Goal: Task Accomplishment & Management: Complete application form

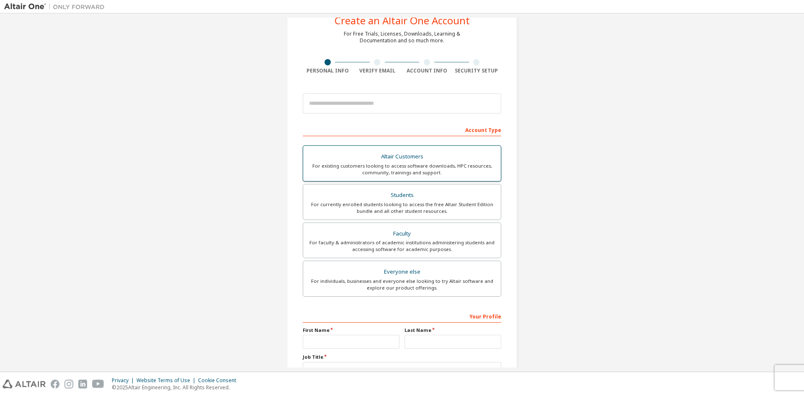
scroll to position [42, 0]
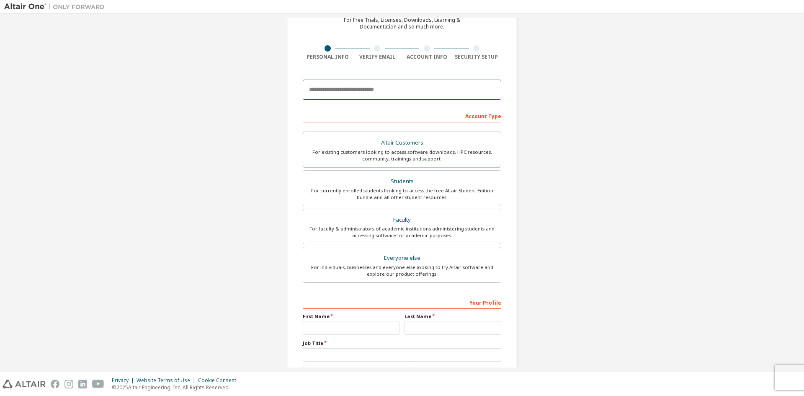
click at [402, 95] on input "email" at bounding box center [402, 90] width 198 height 20
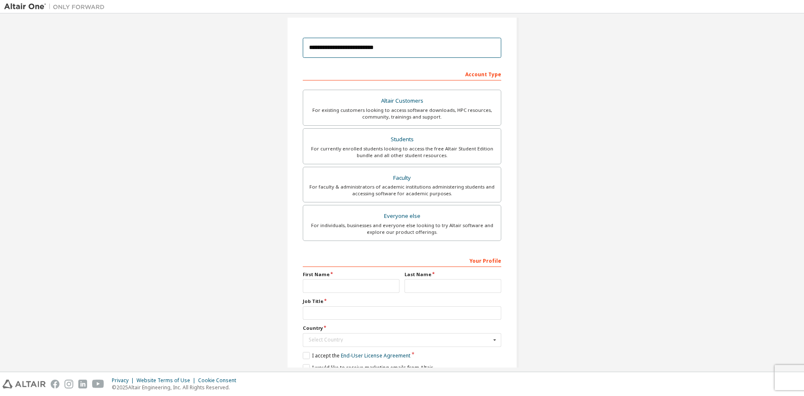
scroll to position [121, 0]
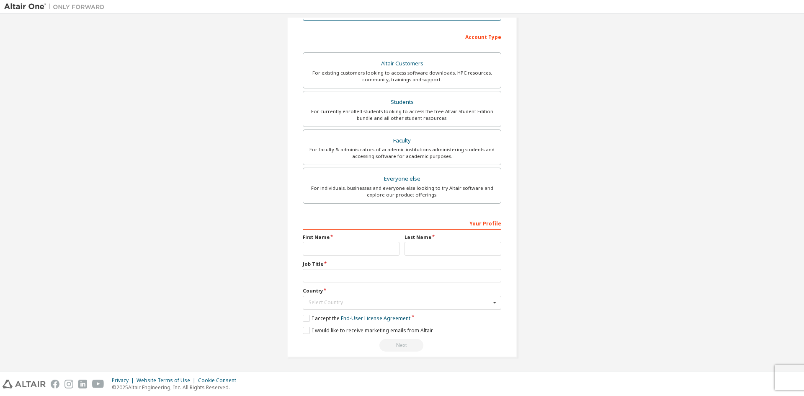
type input "**********"
click at [365, 257] on div "Your Profile First Name Last Name Job Title Country Select Country Afghanistan …" at bounding box center [402, 283] width 198 height 135
click at [368, 255] on input "text" at bounding box center [351, 249] width 97 height 14
type input "*******"
click at [427, 242] on input "text" at bounding box center [452, 249] width 97 height 14
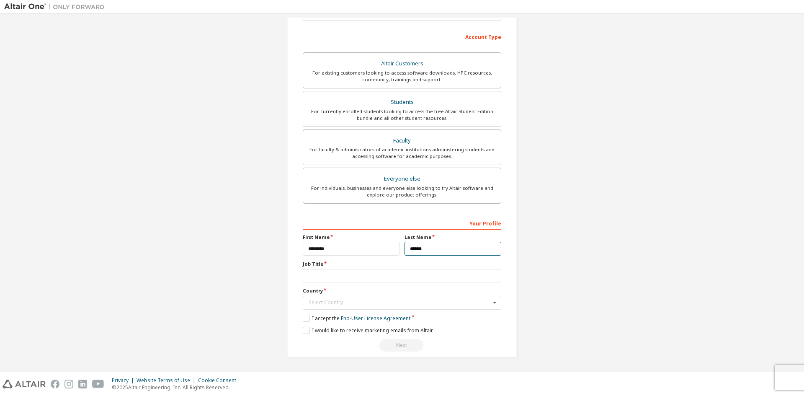
type input "******"
click at [415, 280] on input "text" at bounding box center [402, 276] width 198 height 14
type input "**********"
click at [406, 308] on input "text" at bounding box center [403, 302] width 198 height 13
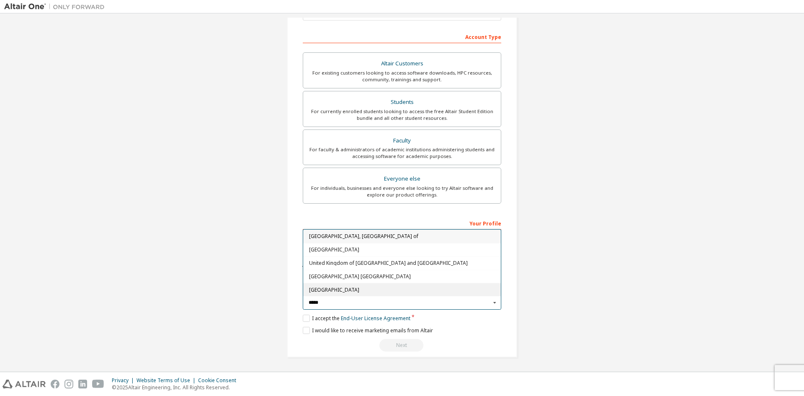
type input "*****"
click at [345, 285] on div "United States of America" at bounding box center [402, 289] width 198 height 13
type input "***"
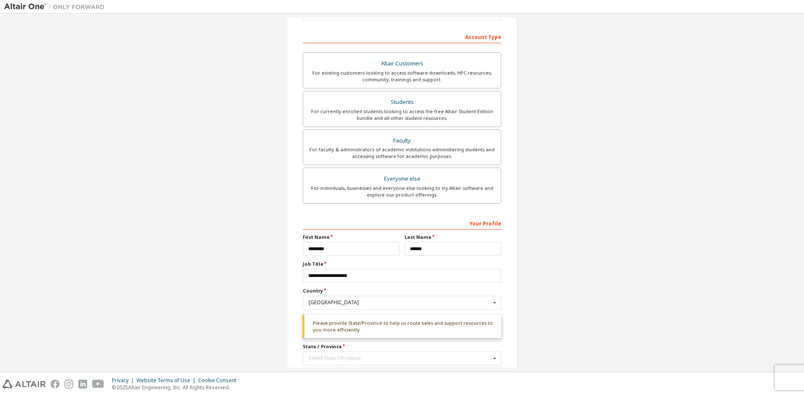
scroll to position [177, 0]
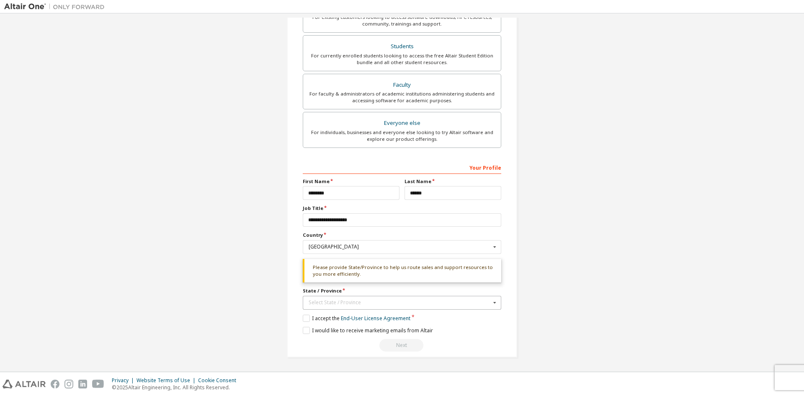
click at [373, 304] on div "Select State / Province" at bounding box center [400, 302] width 182 height 5
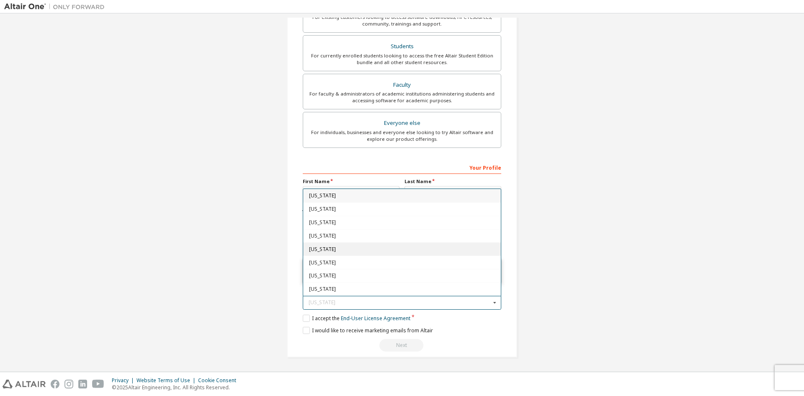
click at [350, 245] on div "California" at bounding box center [402, 248] width 198 height 13
type input "**"
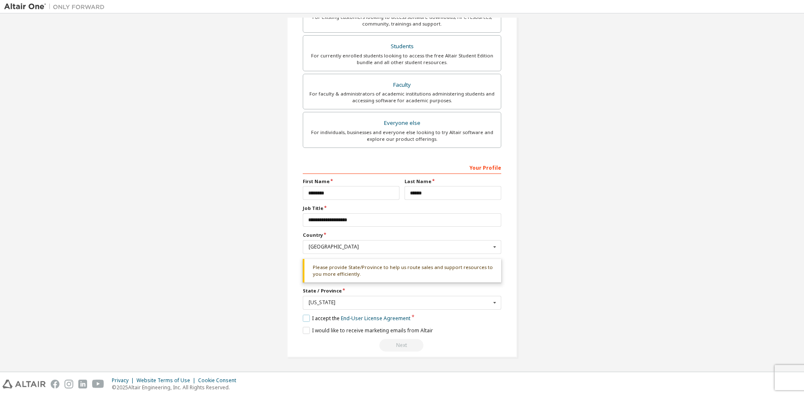
click at [304, 319] on label "I accept the End-User License Agreement" at bounding box center [357, 317] width 108 height 7
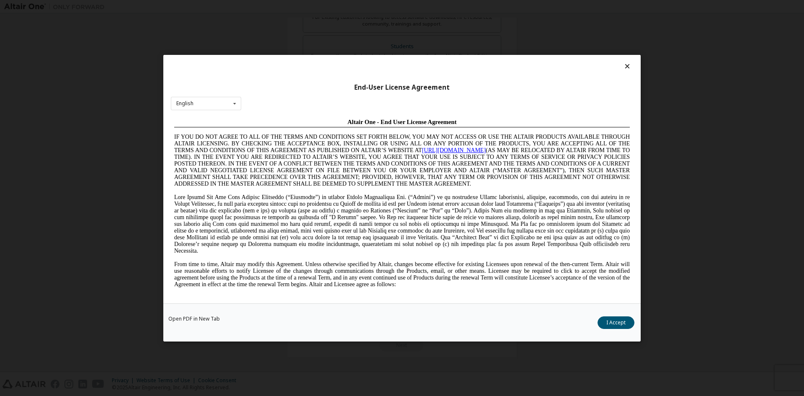
scroll to position [0, 0]
click at [617, 322] on button "I Accept" at bounding box center [615, 322] width 37 height 13
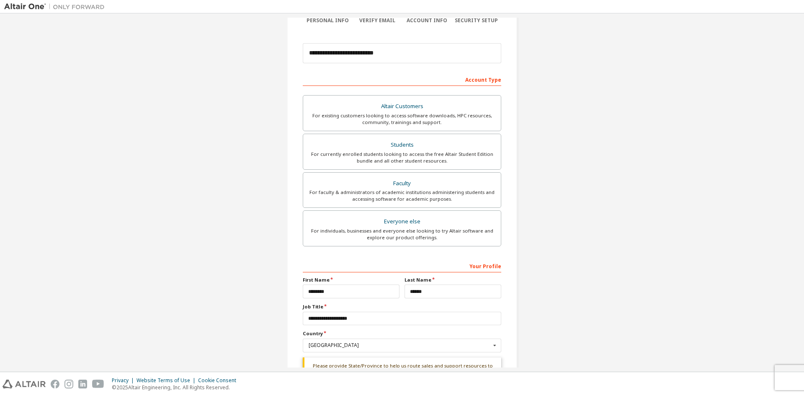
scroll to position [93, 0]
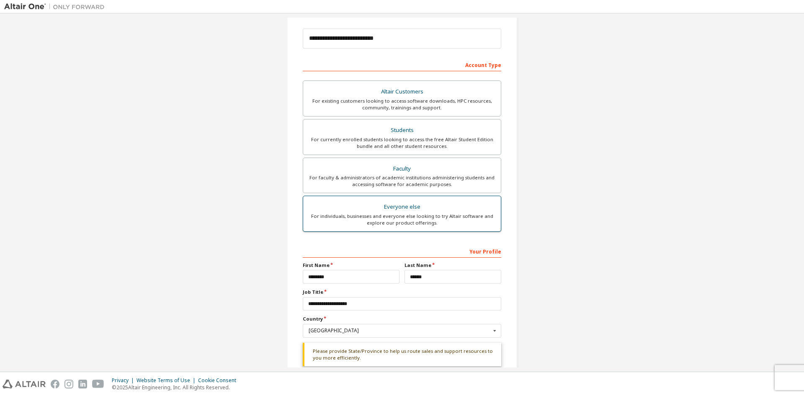
click at [442, 226] on label "Everyone else For individuals, businesses and everyone else looking to try Alta…" at bounding box center [402, 214] width 198 height 36
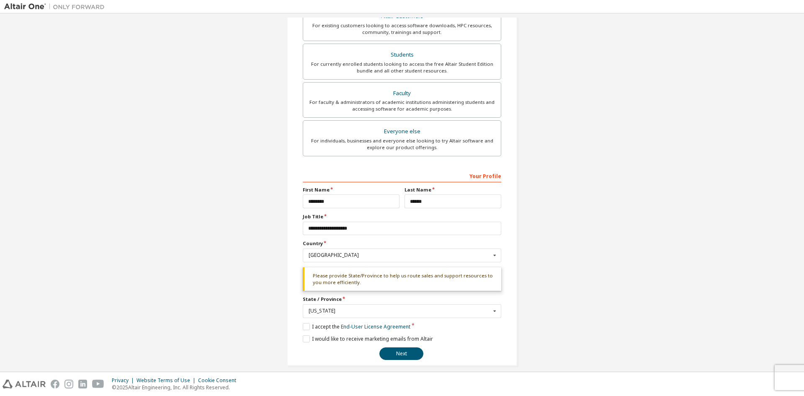
scroll to position [177, 0]
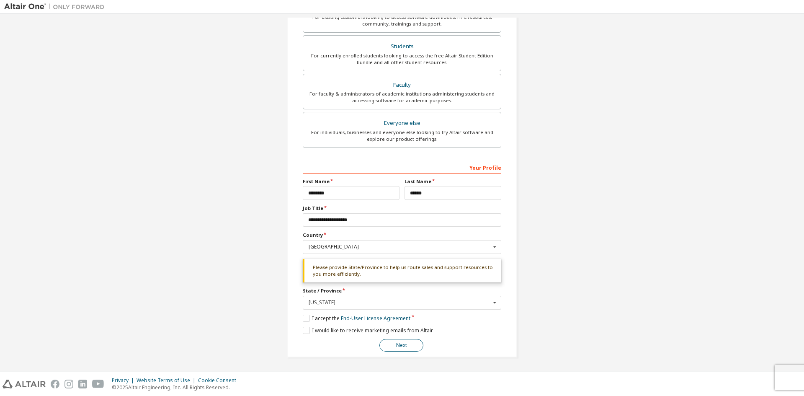
click at [399, 342] on button "Next" at bounding box center [401, 345] width 44 height 13
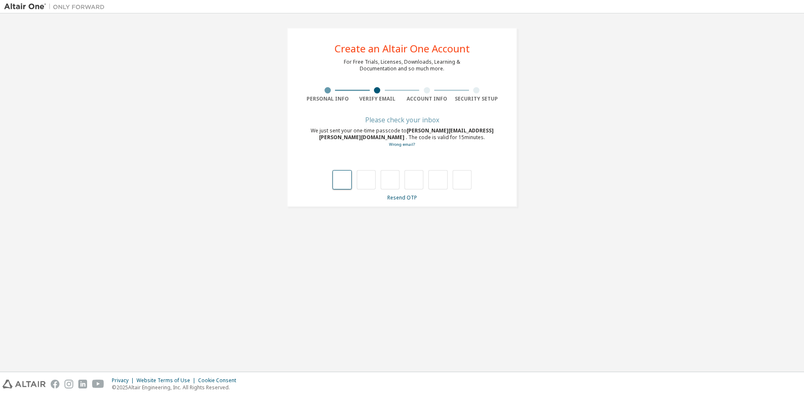
click at [343, 170] on input "text" at bounding box center [341, 179] width 19 height 19
type input "*"
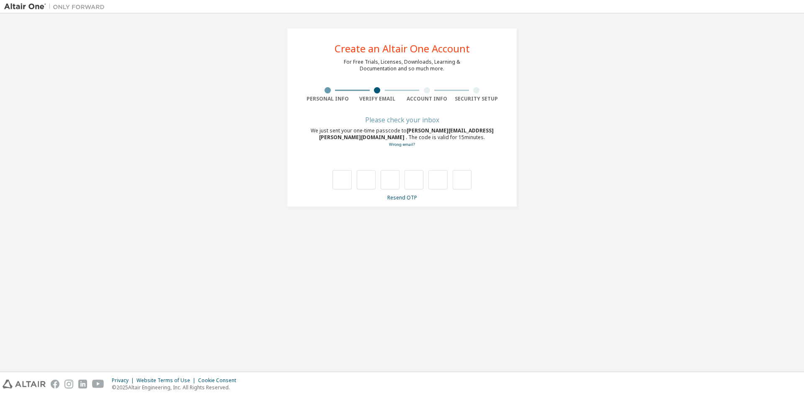
type input "*"
click at [399, 158] on input "text" at bounding box center [403, 163] width 198 height 13
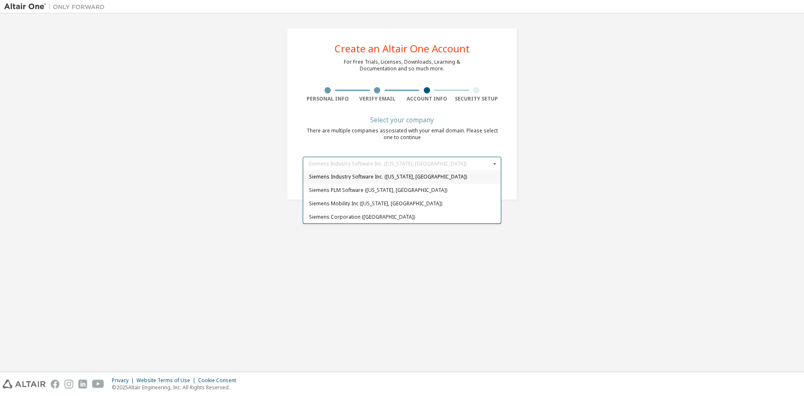
click at [436, 146] on div "Create an Altair One Account For Free Trials, Licenses, Downloads, Learning & D…" at bounding box center [402, 114] width 230 height 172
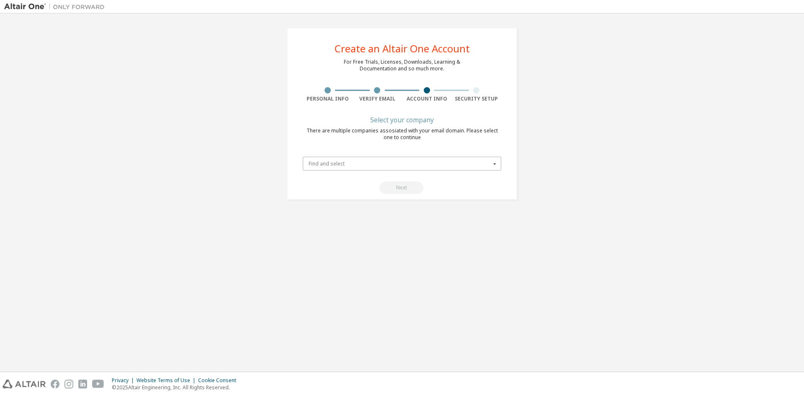
click at [442, 160] on input "text" at bounding box center [403, 163] width 198 height 13
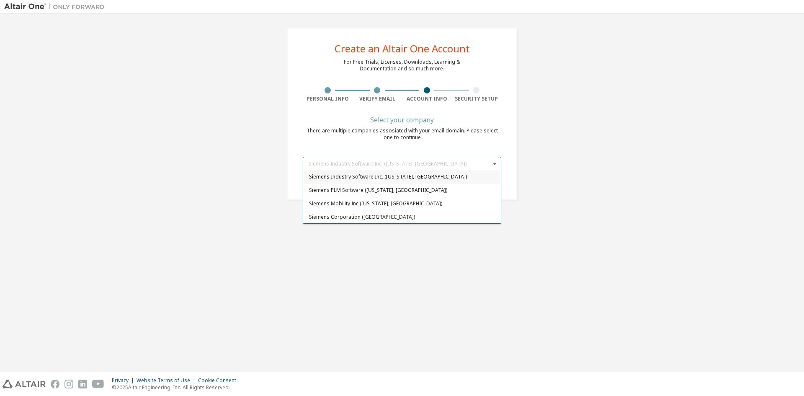
click at [430, 175] on span "Siemens Industry Software Inc. (New York, United States of America)" at bounding box center [402, 177] width 186 height 5
type input "*****"
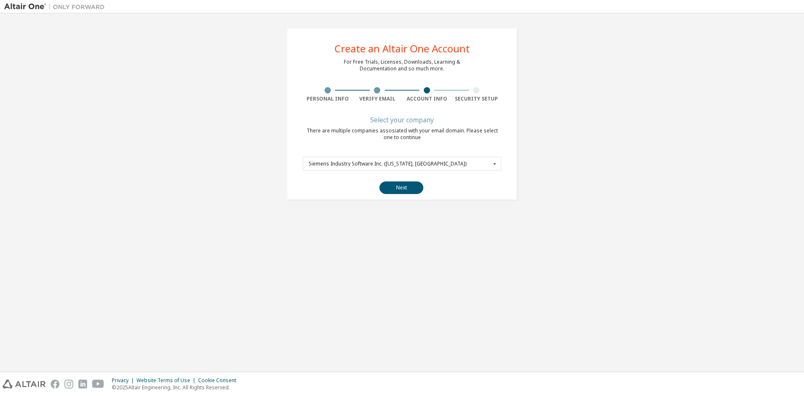
click at [461, 156] on form "***** Siemens Industry Software Inc. (New York, United States of America) Sieme…" at bounding box center [402, 173] width 198 height 42
click at [463, 159] on input "text" at bounding box center [403, 163] width 198 height 13
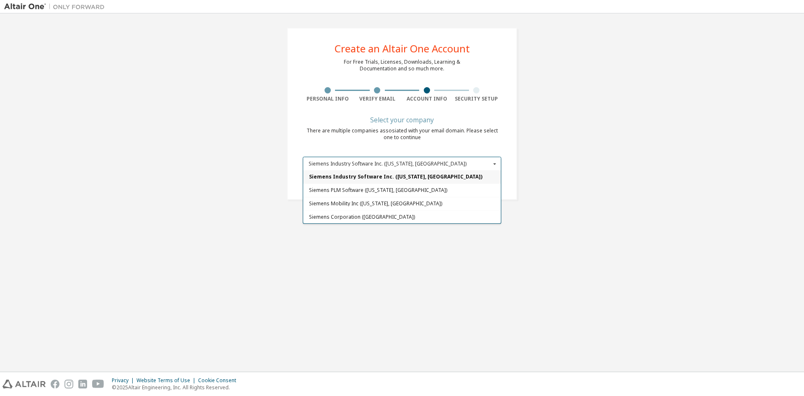
click at [439, 174] on div "Siemens Industry Software Inc. (New York, United States of America)" at bounding box center [402, 176] width 198 height 13
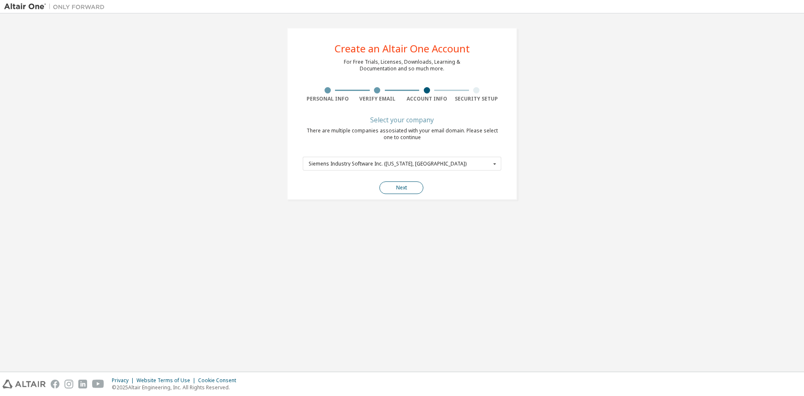
click at [400, 183] on button "Next" at bounding box center [401, 187] width 44 height 13
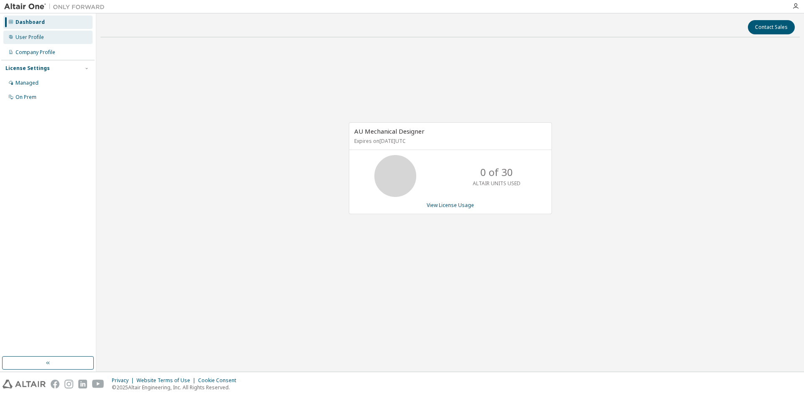
click at [48, 40] on div "User Profile" at bounding box center [47, 37] width 89 height 13
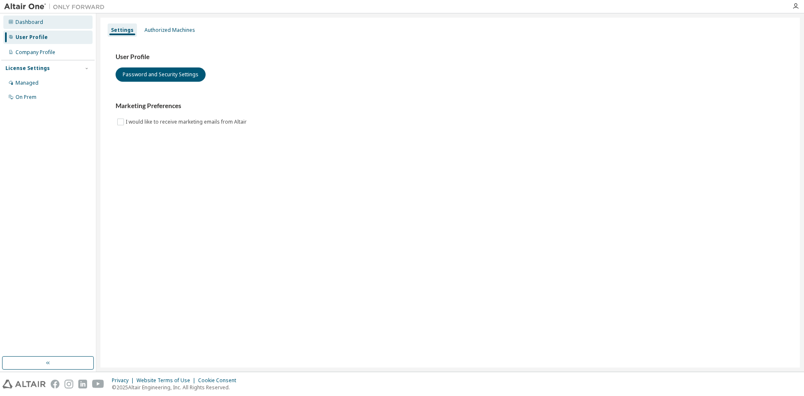
drag, startPoint x: 49, startPoint y: 20, endPoint x: 54, endPoint y: 19, distance: 4.6
click at [51, 20] on div "Dashboard" at bounding box center [47, 21] width 89 height 13
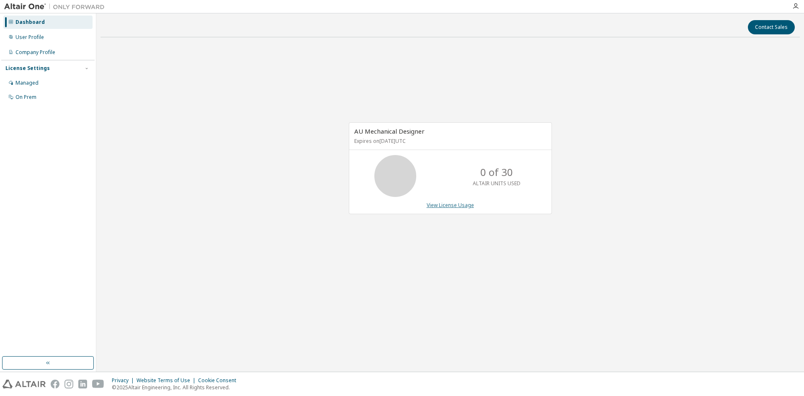
click at [450, 206] on link "View License Usage" at bounding box center [450, 204] width 47 height 7
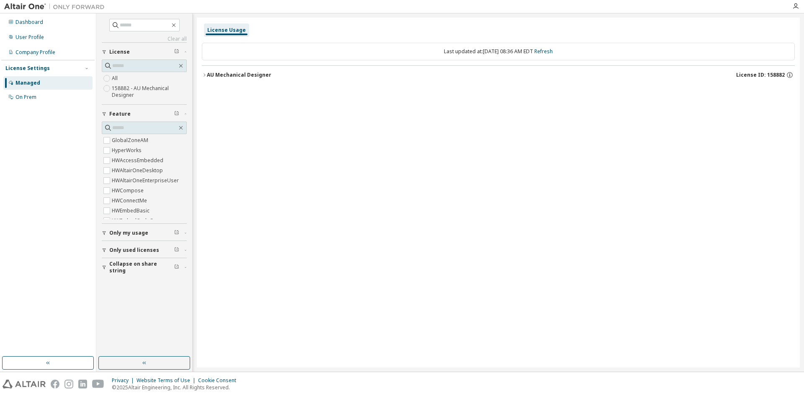
click at [141, 91] on label "158882 - AU Mechanical Designer" at bounding box center [149, 91] width 75 height 17
click at [302, 90] on div "License Usage Last updated at: Wed 2025-10-01 08:36 AM EDT Refresh AU Mechanica…" at bounding box center [498, 193] width 603 height 350
click at [47, 97] on div "On Prem" at bounding box center [47, 96] width 89 height 13
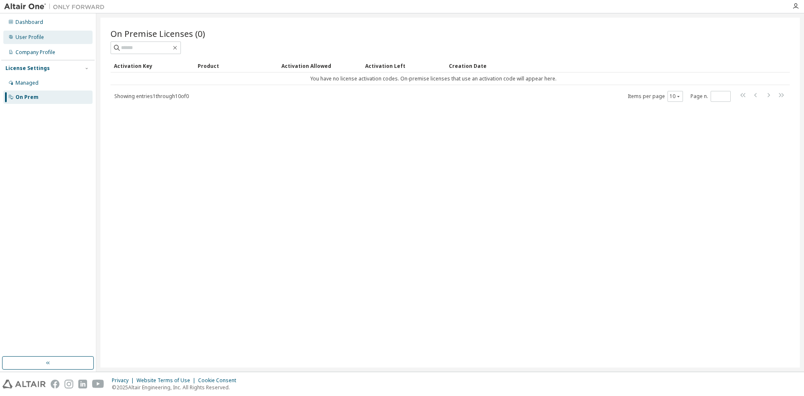
click at [51, 41] on div "User Profile" at bounding box center [47, 37] width 89 height 13
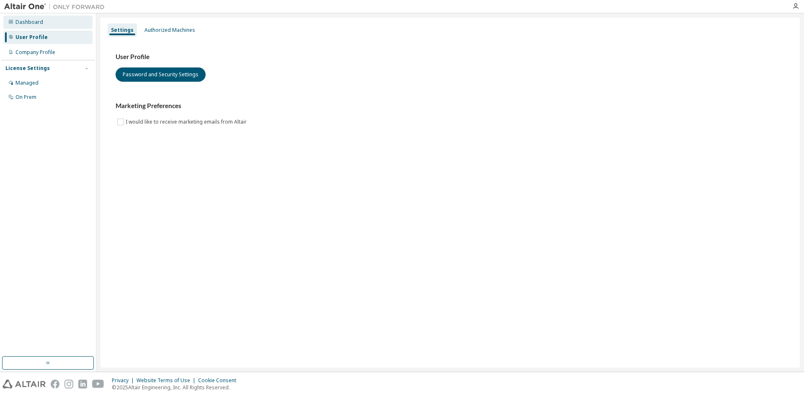
click at [51, 23] on div "Dashboard" at bounding box center [47, 21] width 89 height 13
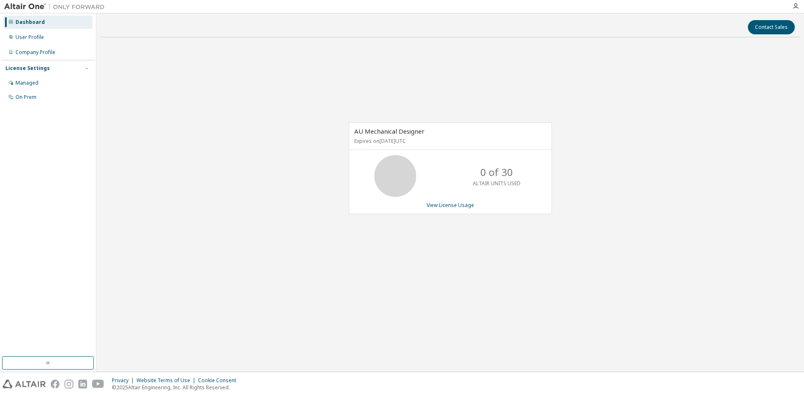
click at [390, 130] on span "AU Mechanical Designer" at bounding box center [389, 131] width 70 height 8
click at [24, 4] on img at bounding box center [56, 7] width 105 height 8
click at [60, 5] on img at bounding box center [56, 7] width 105 height 8
click at [59, 49] on div "Company Profile" at bounding box center [47, 52] width 89 height 13
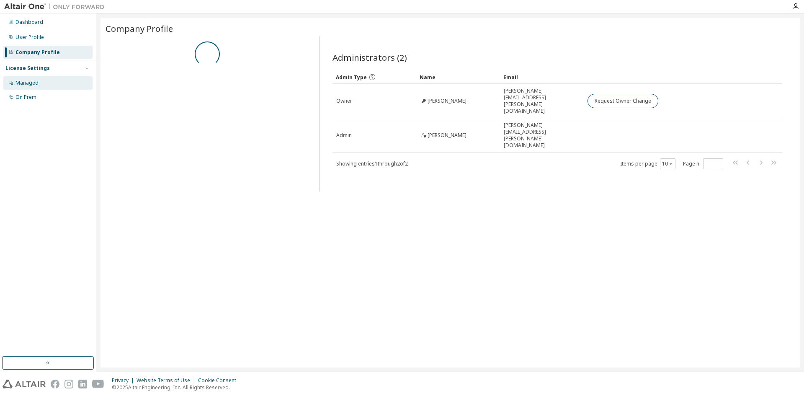
click at [55, 84] on div "Managed" at bounding box center [47, 82] width 89 height 13
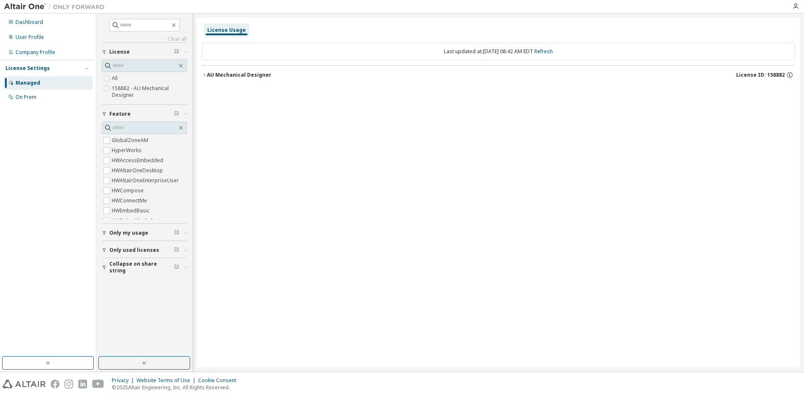
click at [109, 251] on div "button" at bounding box center [106, 249] width 8 height 5
click at [105, 251] on icon "button" at bounding box center [104, 249] width 5 height 5
click at [45, 102] on div "On Prem" at bounding box center [47, 96] width 89 height 13
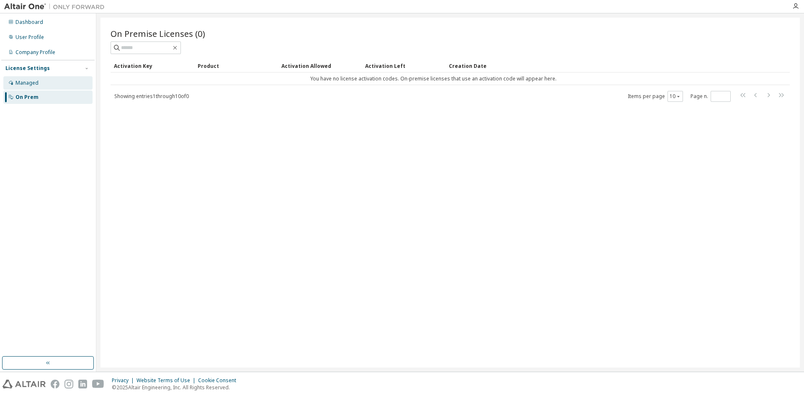
click at [62, 81] on div "Managed" at bounding box center [47, 82] width 89 height 13
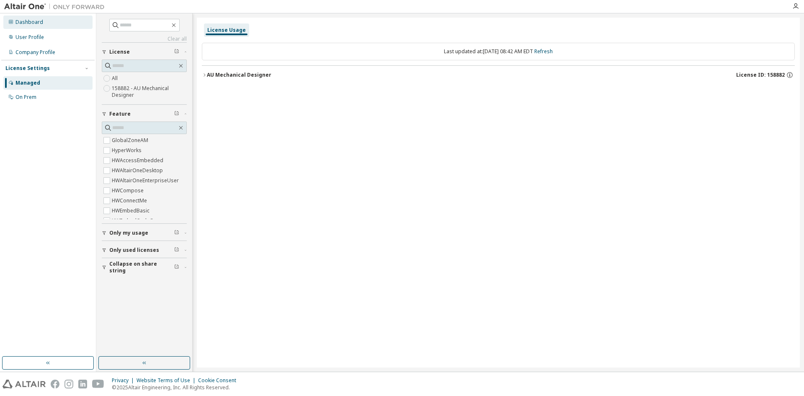
click at [50, 21] on div "Dashboard" at bounding box center [47, 21] width 89 height 13
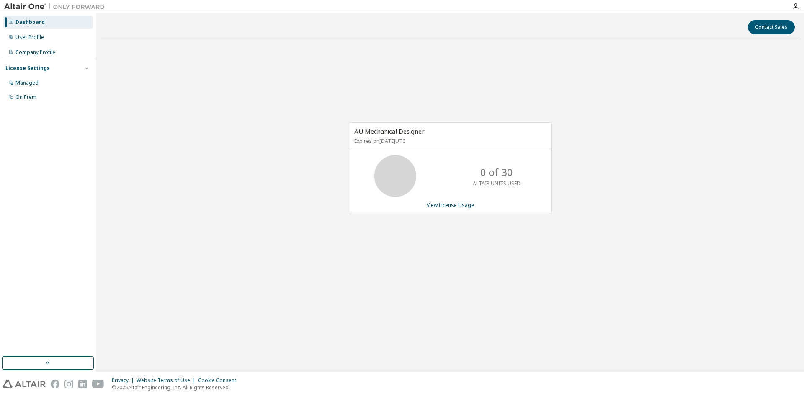
click at [31, 6] on img at bounding box center [56, 7] width 105 height 8
click at [40, 25] on div "Dashboard" at bounding box center [29, 22] width 29 height 7
click at [29, 12] on div at bounding box center [54, 6] width 109 height 13
